Goal: Information Seeking & Learning: Learn about a topic

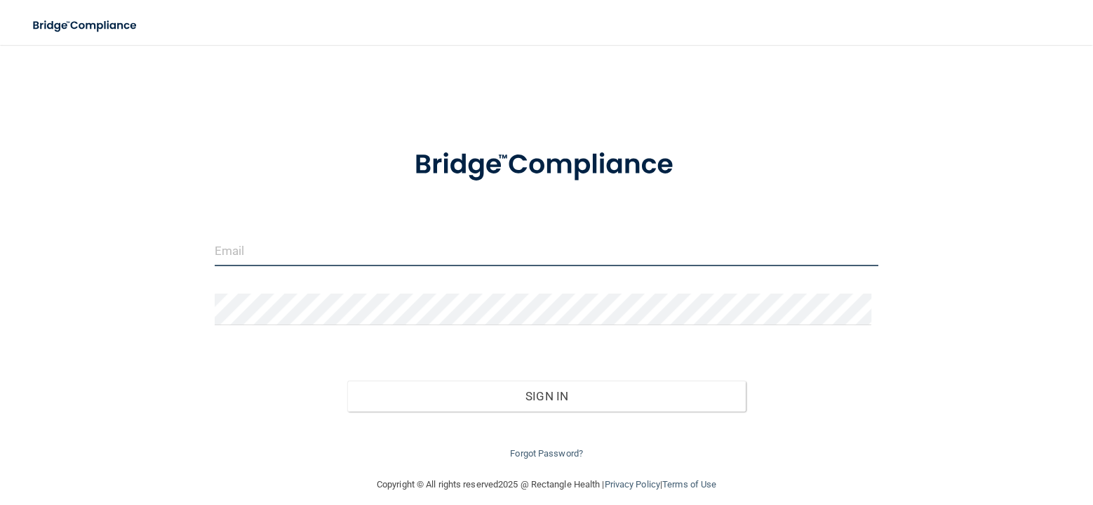
click at [265, 255] on input "email" at bounding box center [547, 250] width 664 height 32
type input "[EMAIL_ADDRESS][DOMAIN_NAME]"
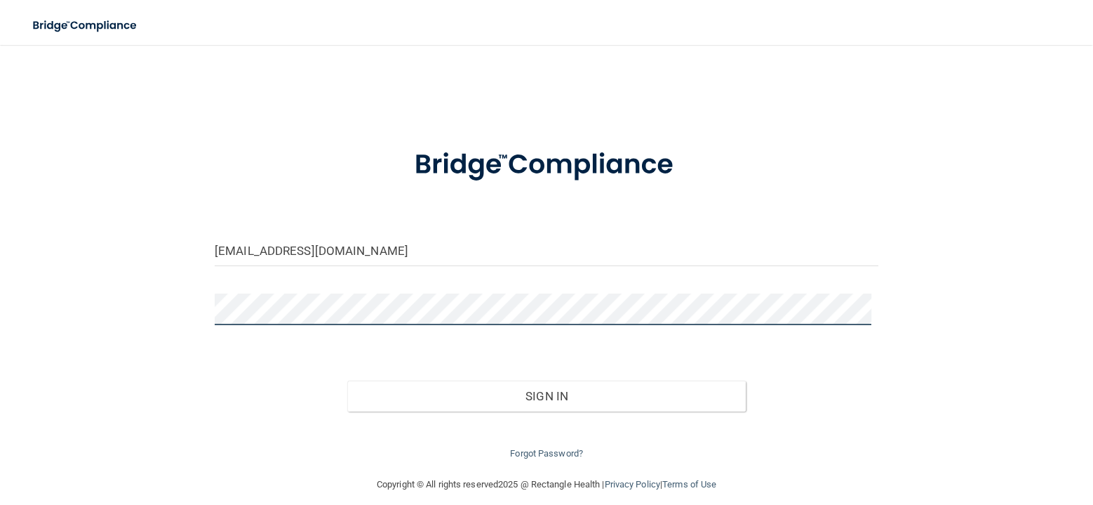
click at [347, 380] on button "Sign In" at bounding box center [546, 395] width 399 height 31
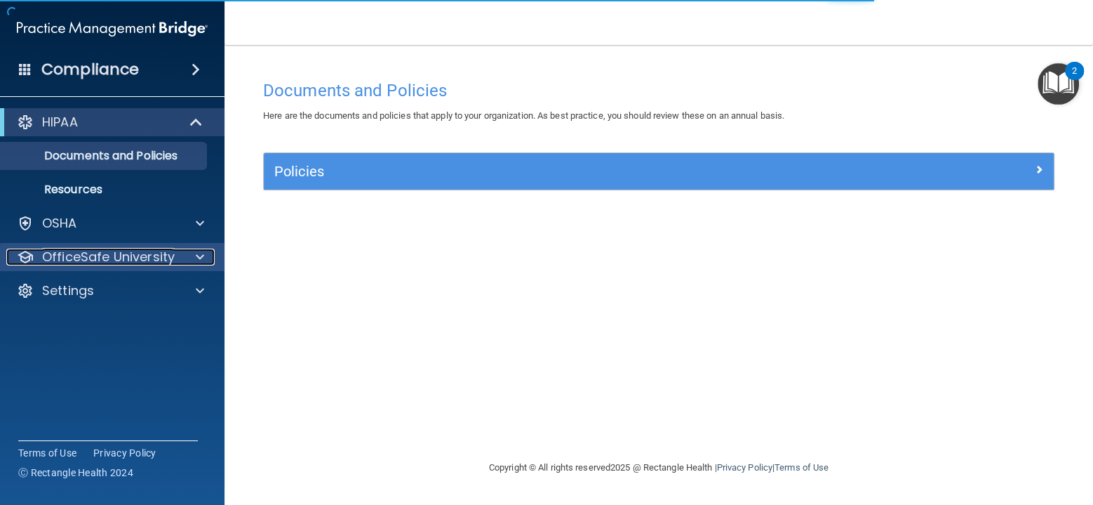
click at [48, 265] on p "OfficeSafe University" at bounding box center [108, 256] width 133 height 17
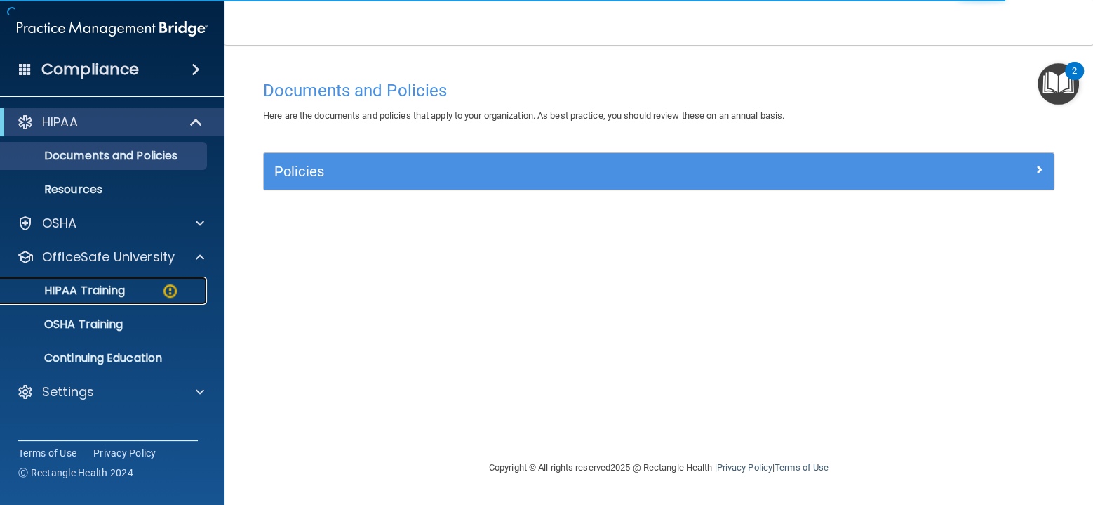
click at [58, 292] on p "HIPAA Training" at bounding box center [67, 290] width 116 height 14
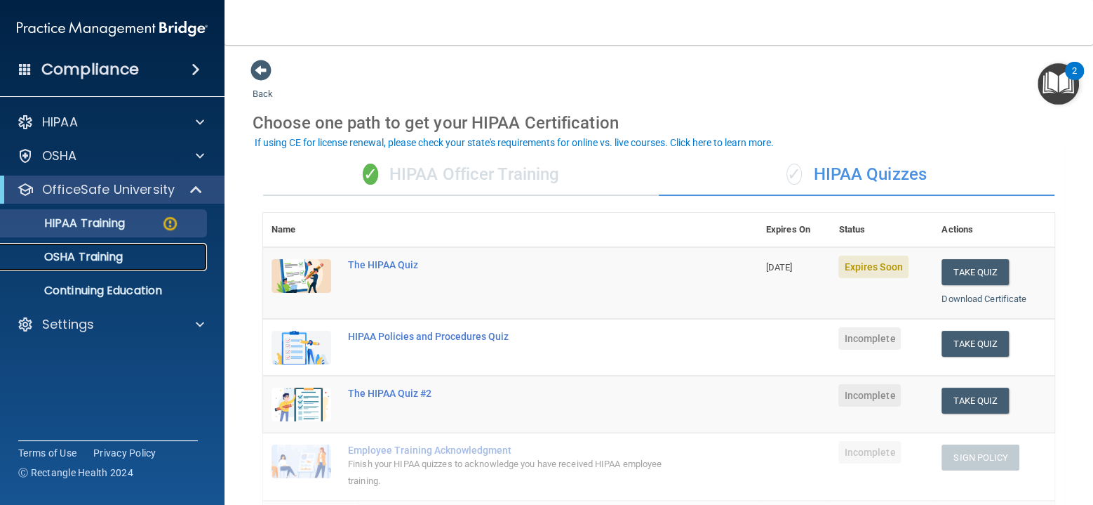
click at [114, 260] on p "OSHA Training" at bounding box center [66, 257] width 114 height 14
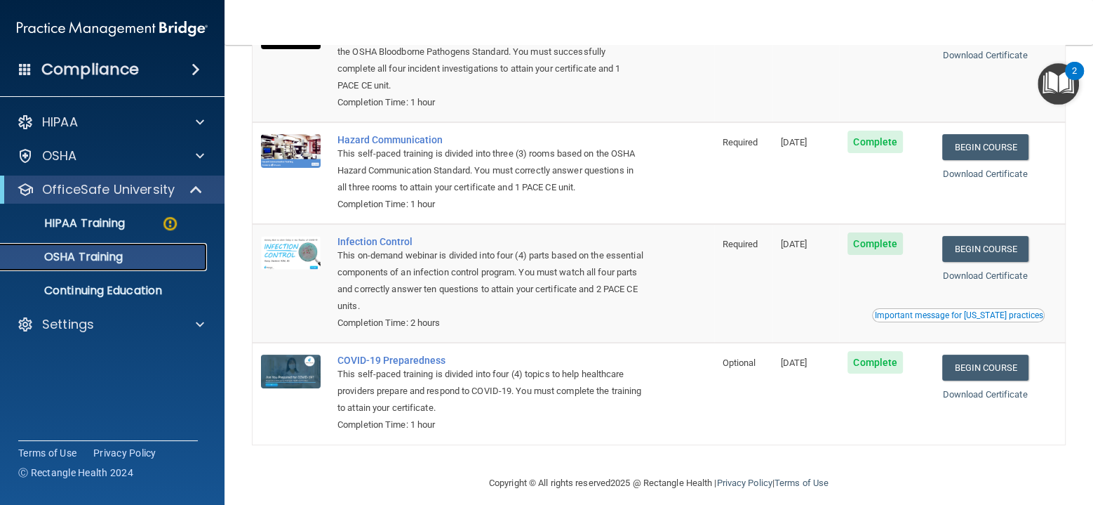
scroll to position [165, 0]
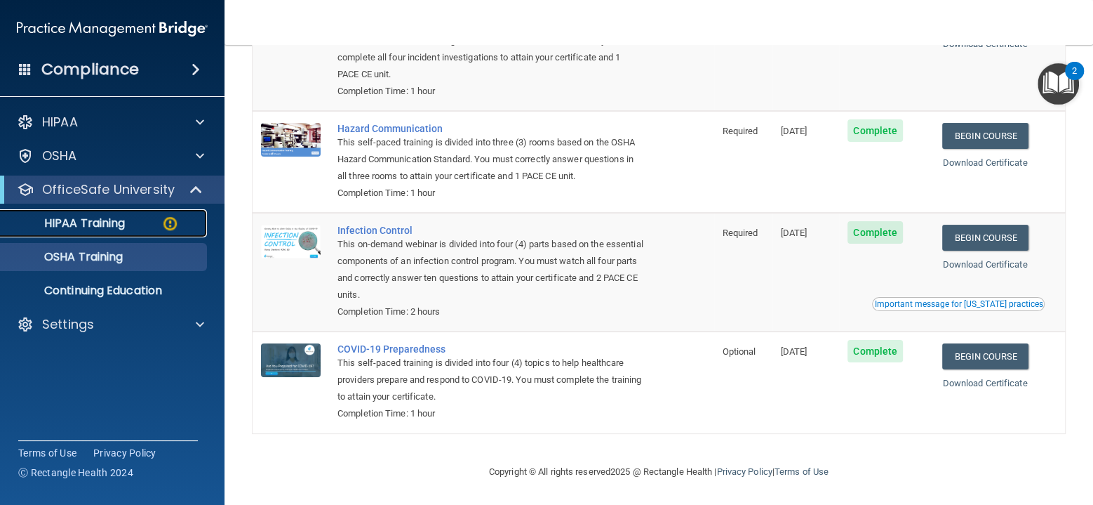
click at [96, 227] on p "HIPAA Training" at bounding box center [67, 223] width 116 height 14
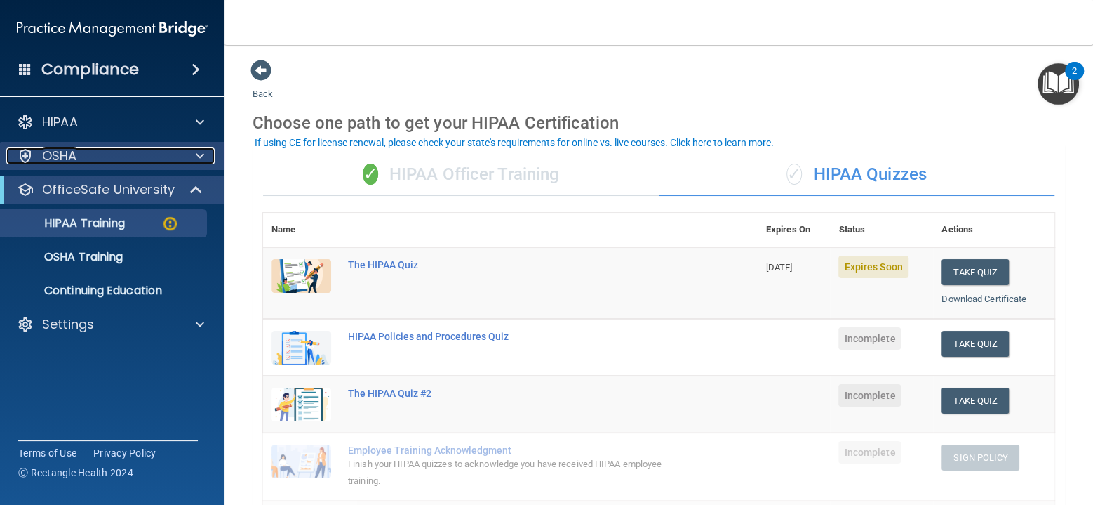
click at [88, 154] on div "OSHA" at bounding box center [93, 155] width 174 height 17
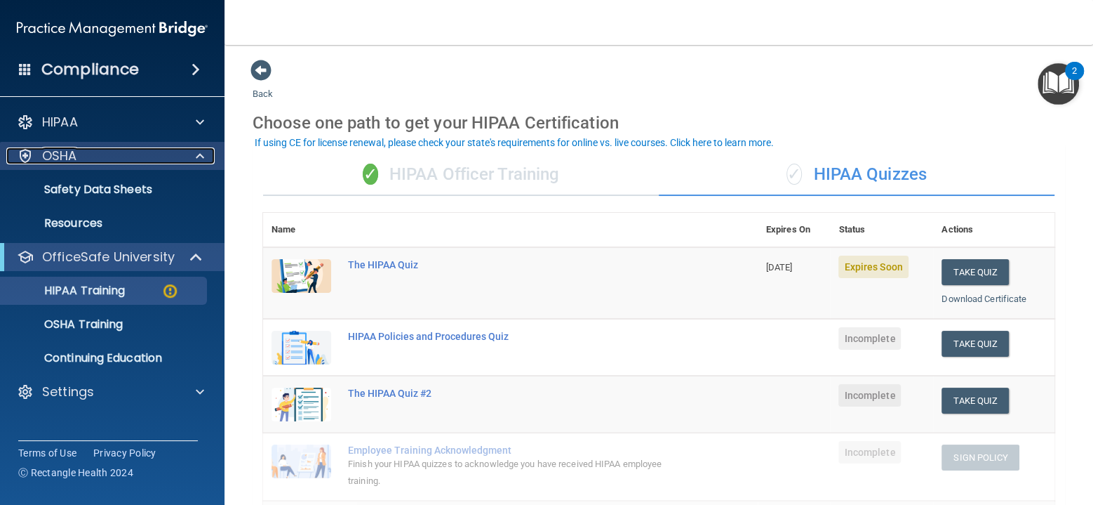
click at [88, 154] on div "OSHA" at bounding box center [93, 155] width 174 height 17
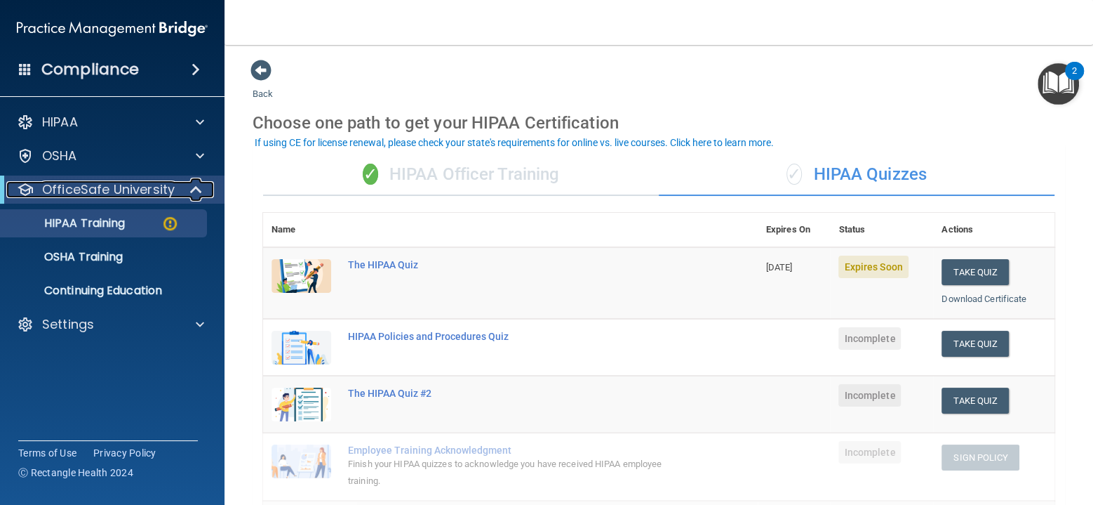
click at [76, 183] on p "OfficeSafe University" at bounding box center [108, 189] width 133 height 17
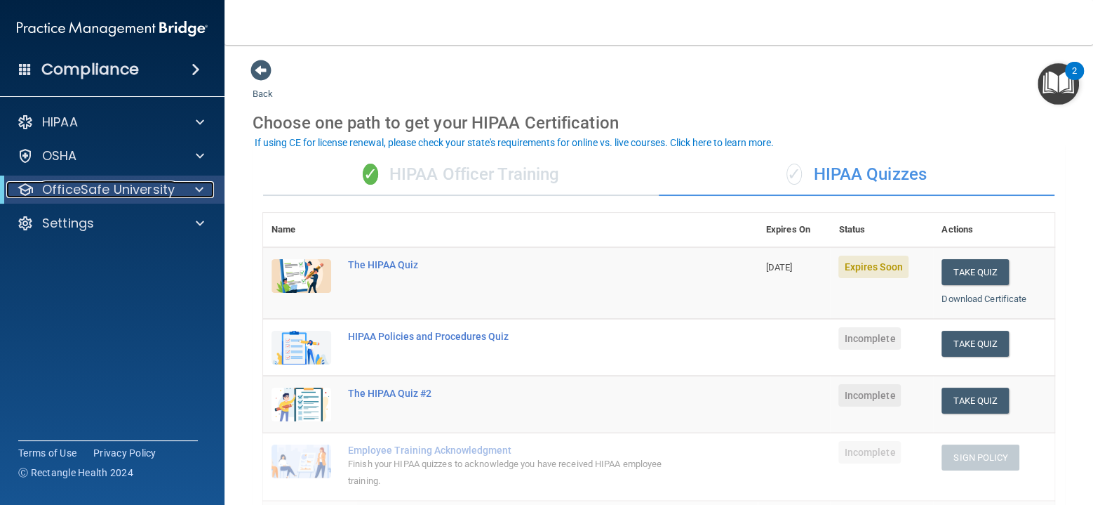
click at [70, 186] on p "OfficeSafe University" at bounding box center [108, 189] width 133 height 17
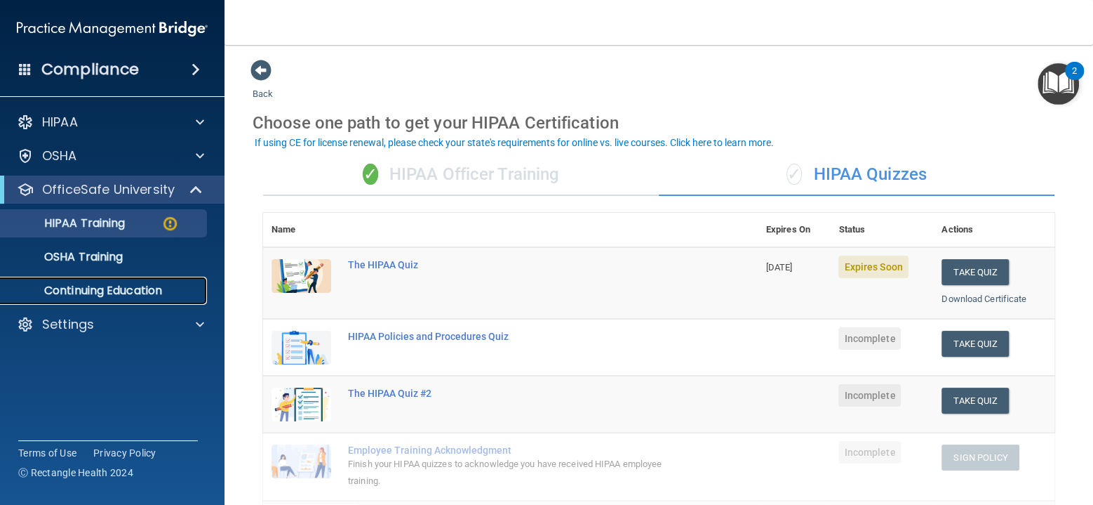
click at [51, 284] on p "Continuing Education" at bounding box center [105, 290] width 192 height 14
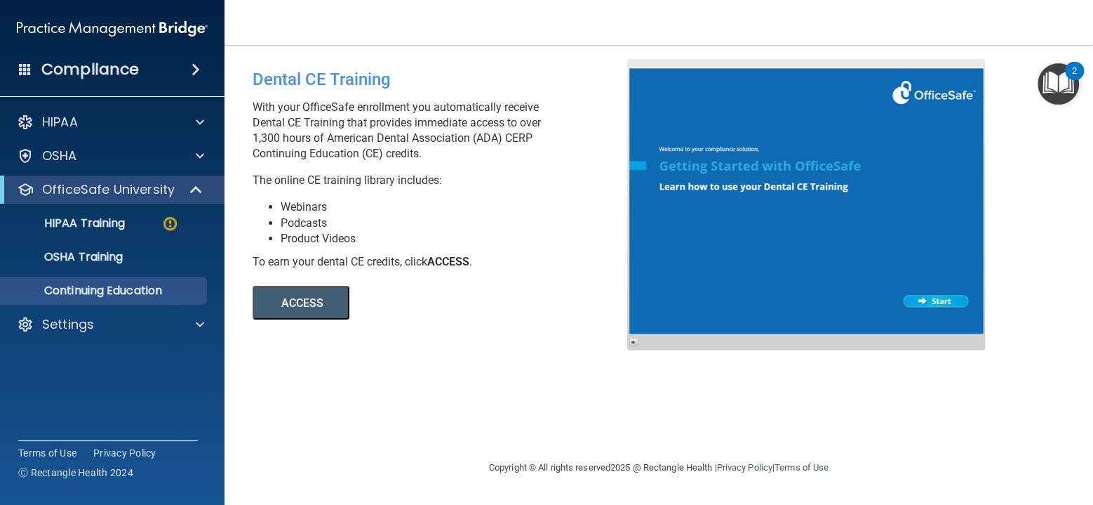
click at [302, 298] on button "ACCESS" at bounding box center [301, 303] width 97 height 34
click at [73, 218] on p "HIPAA Training" at bounding box center [67, 223] width 116 height 14
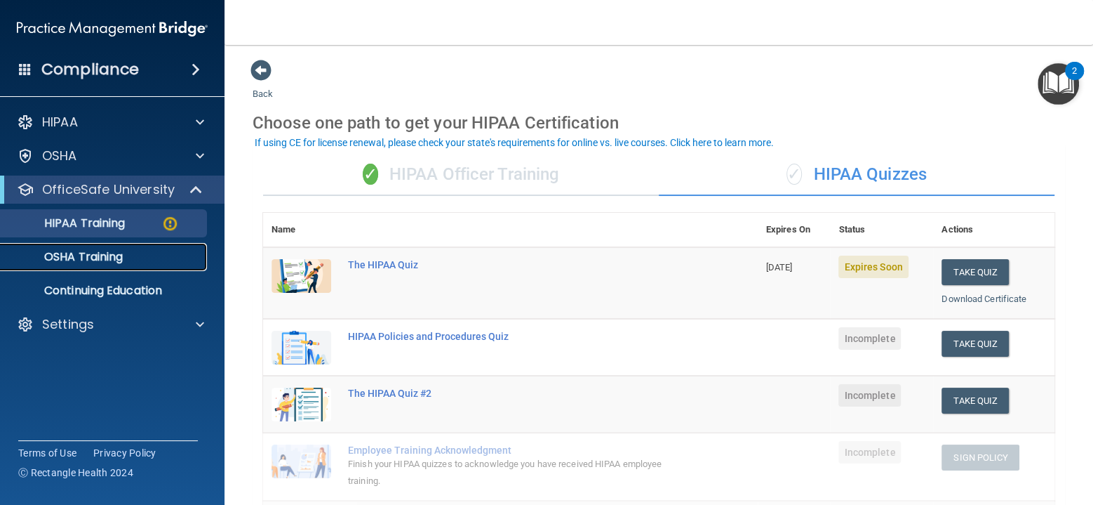
click at [80, 258] on p "OSHA Training" at bounding box center [66, 257] width 114 height 14
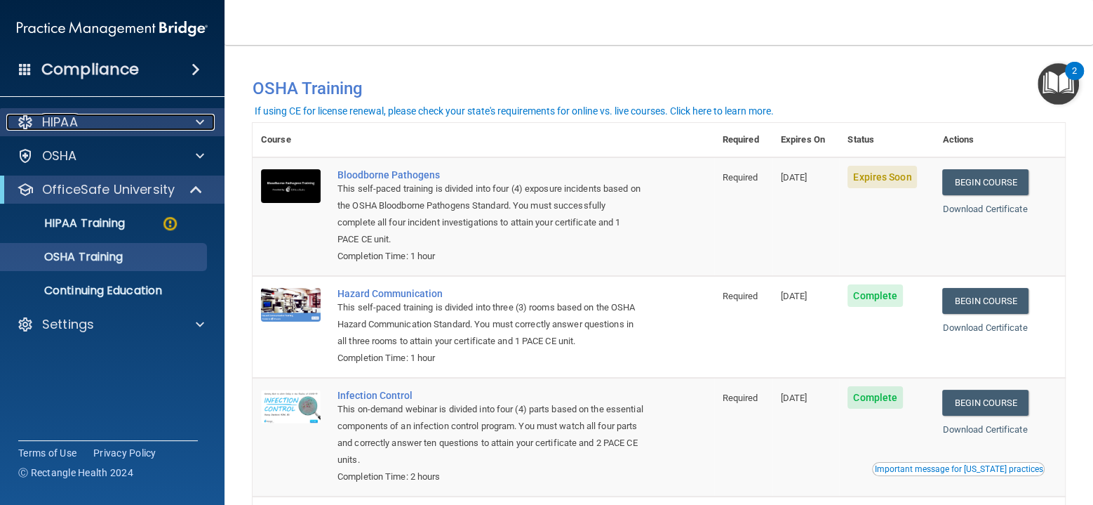
click at [66, 122] on p "HIPAA" at bounding box center [60, 122] width 36 height 17
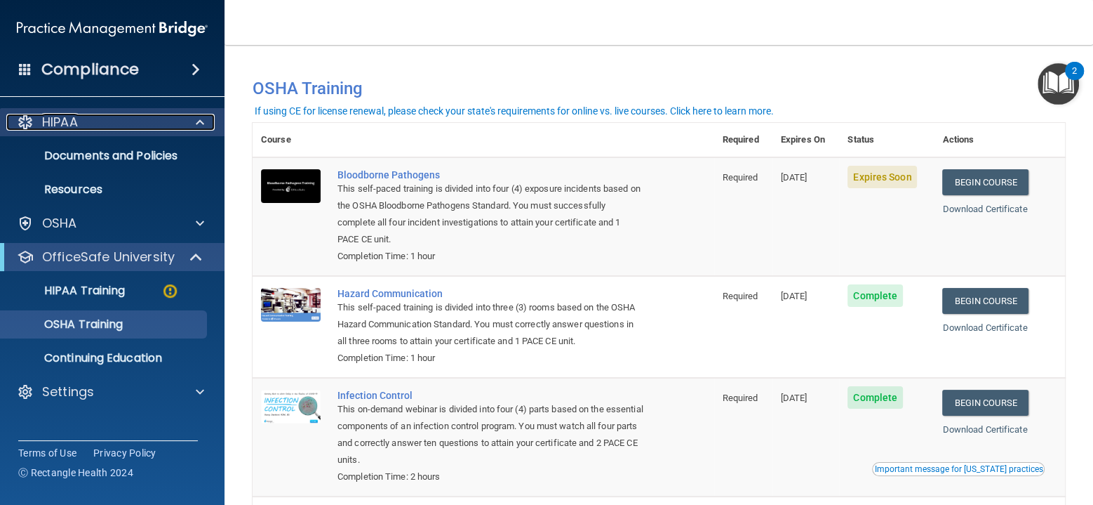
click at [42, 119] on p "HIPAA" at bounding box center [60, 122] width 36 height 17
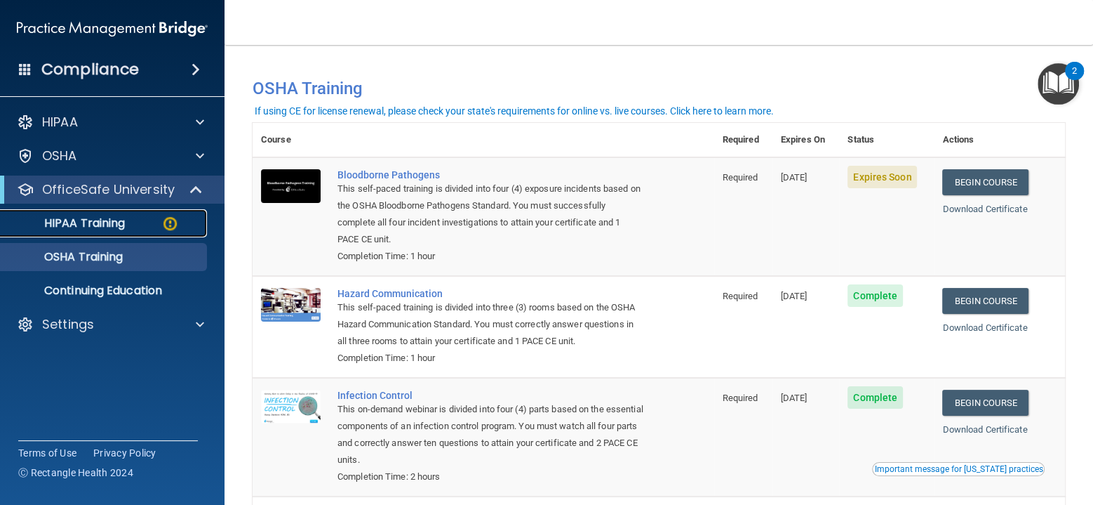
click at [68, 220] on p "HIPAA Training" at bounding box center [67, 223] width 116 height 14
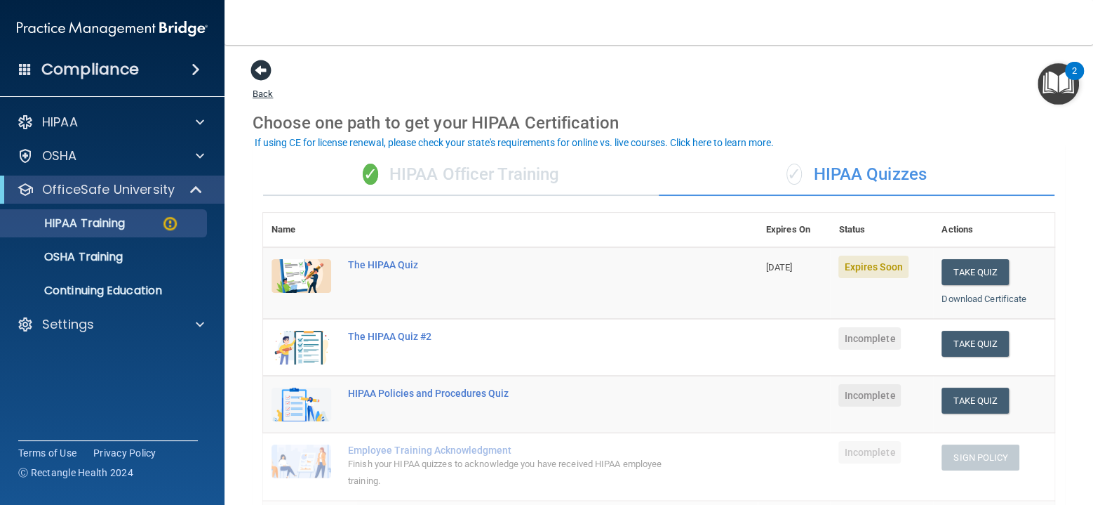
click at [264, 70] on span at bounding box center [261, 70] width 21 height 21
